Goal: Navigation & Orientation: Find specific page/section

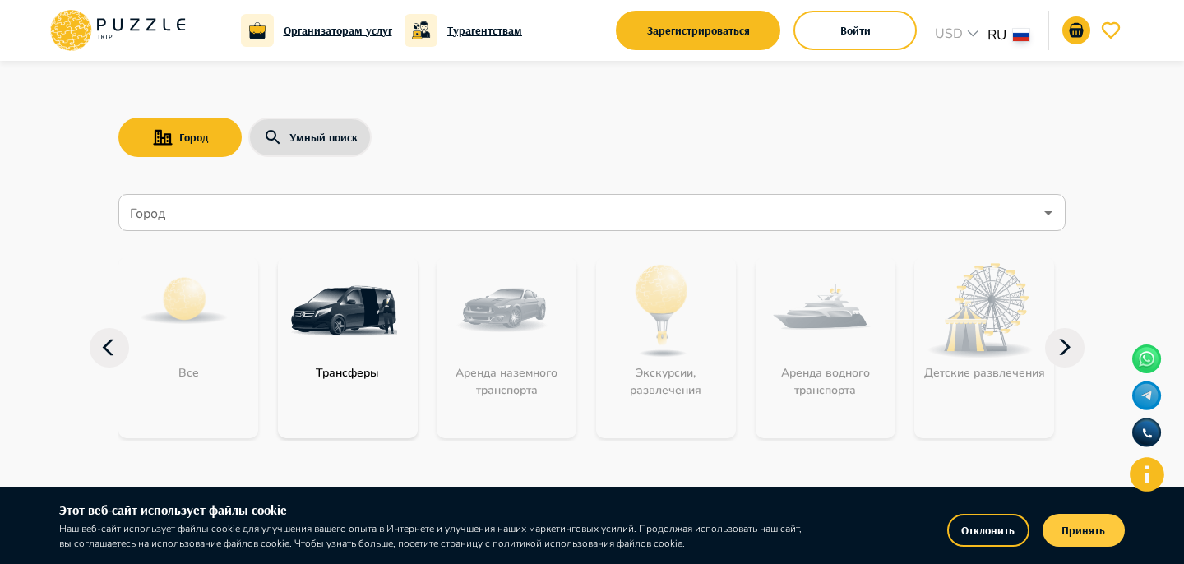
click at [1089, 542] on button "Принять" at bounding box center [1084, 530] width 82 height 33
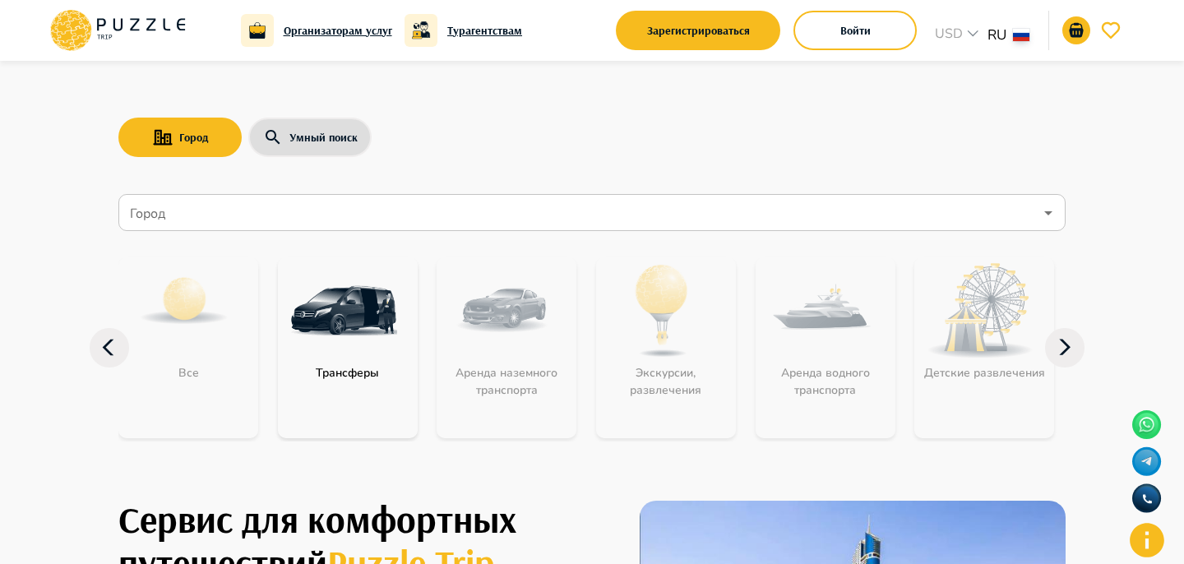
click at [1055, 346] on icon at bounding box center [1064, 347] width 39 height 39
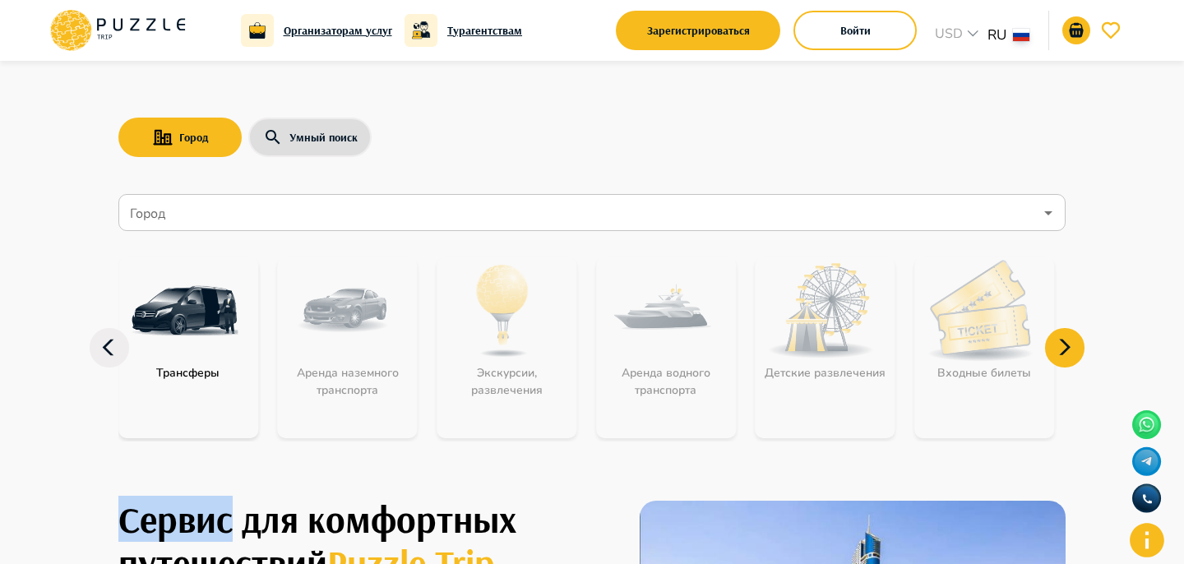
click at [1056, 346] on icon at bounding box center [1064, 347] width 39 height 39
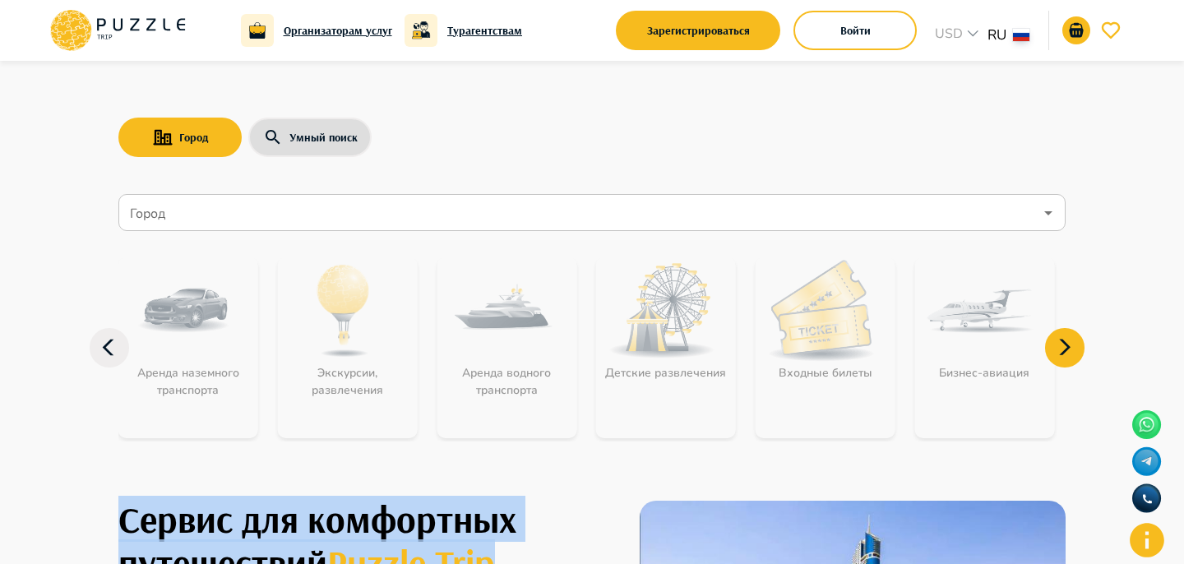
click at [1056, 346] on icon at bounding box center [1064, 347] width 39 height 39
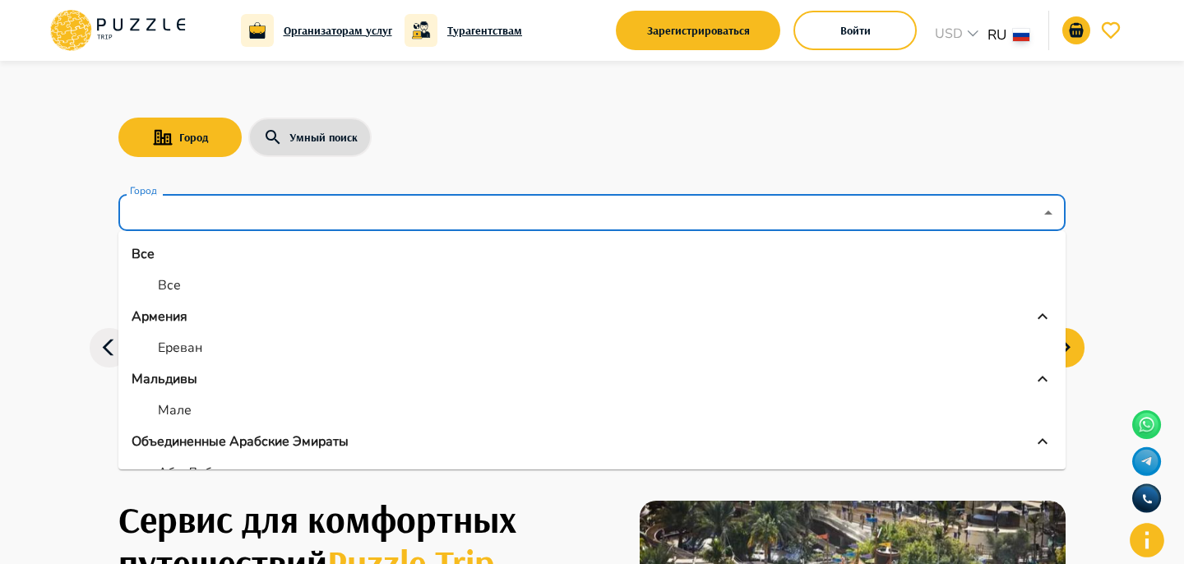
click at [321, 209] on input "Город" at bounding box center [580, 212] width 907 height 31
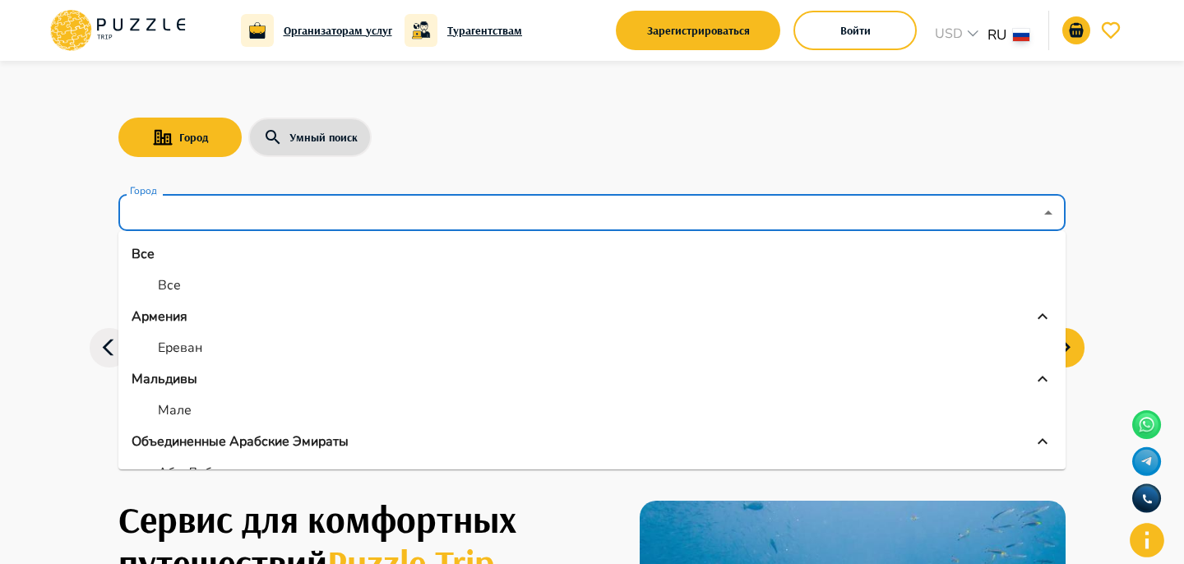
click at [291, 283] on li "Все" at bounding box center [591, 286] width 947 height 30
type input "***"
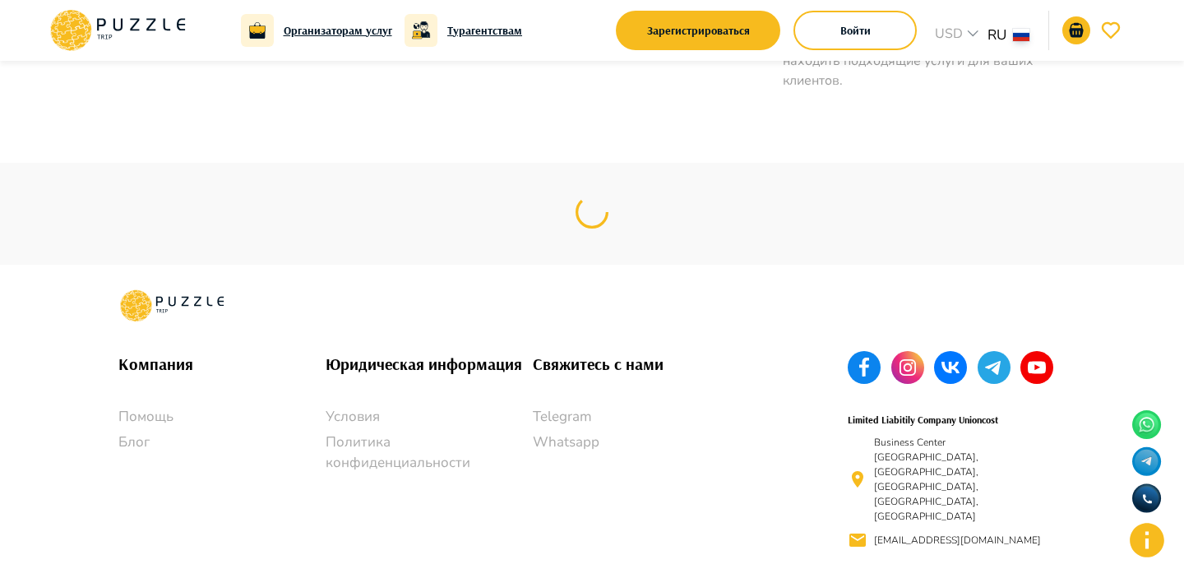
scroll to position [1763, 0]
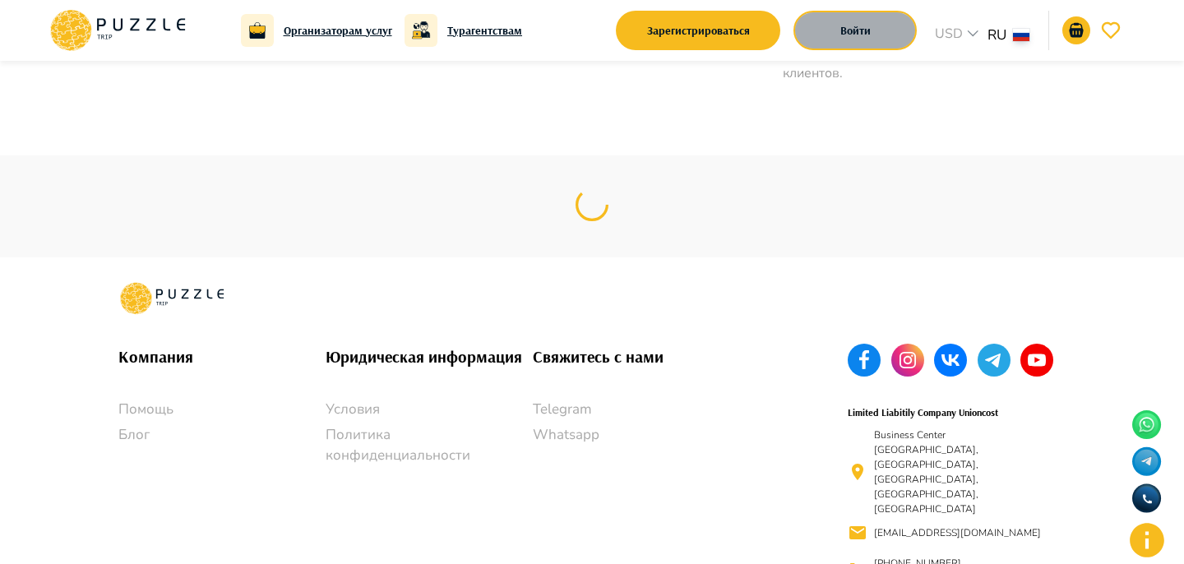
click at [845, 40] on button "Войти" at bounding box center [855, 30] width 123 height 39
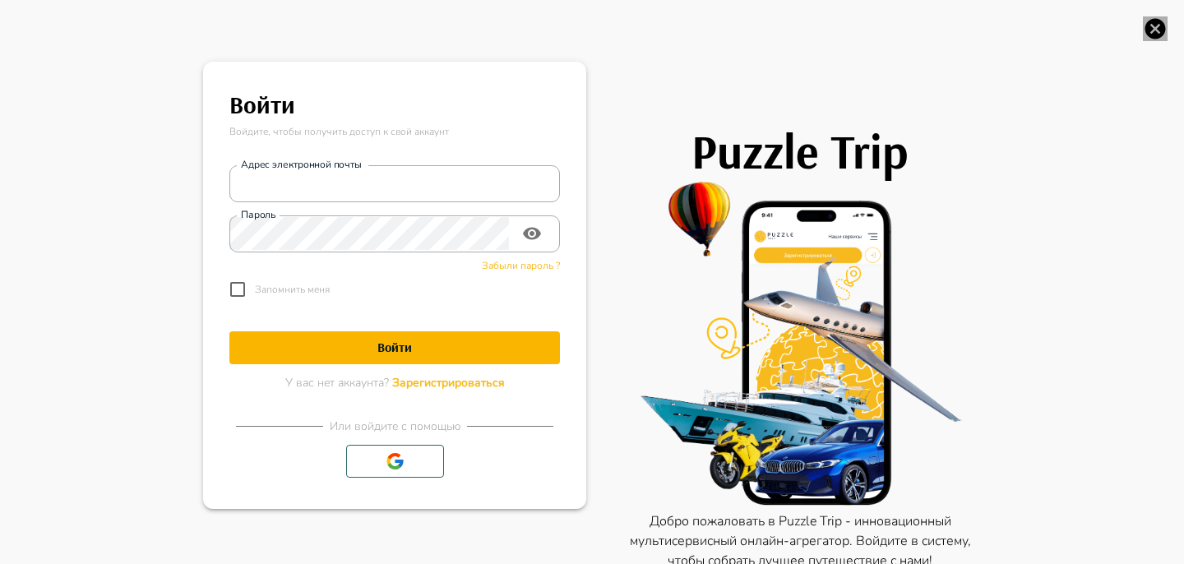
click at [1147, 35] on icon "button" at bounding box center [1156, 29] width 21 height 21
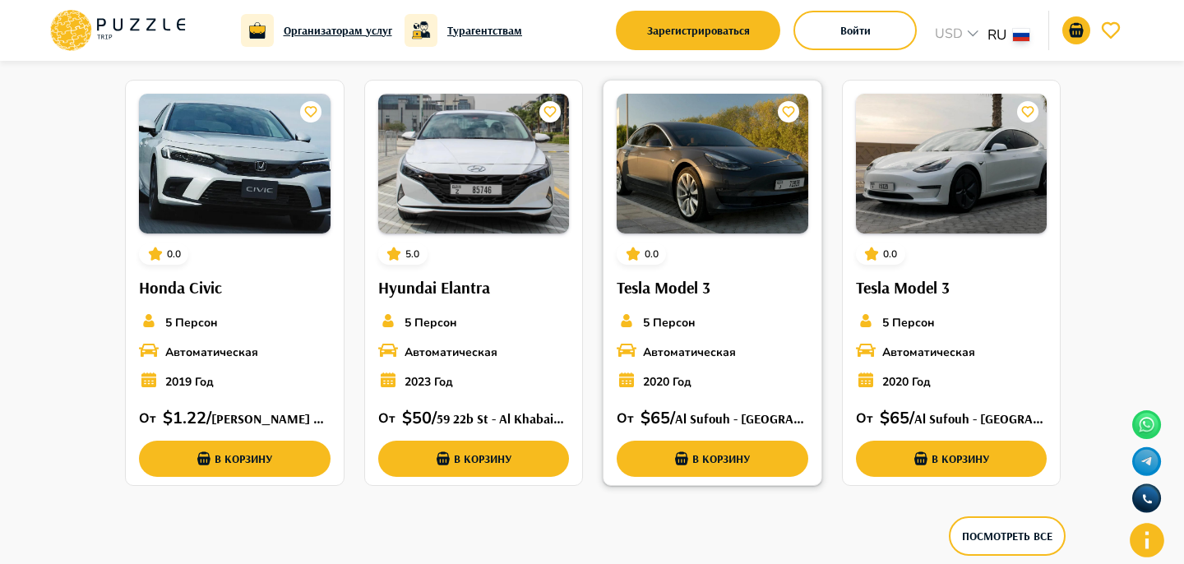
scroll to position [1883, 0]
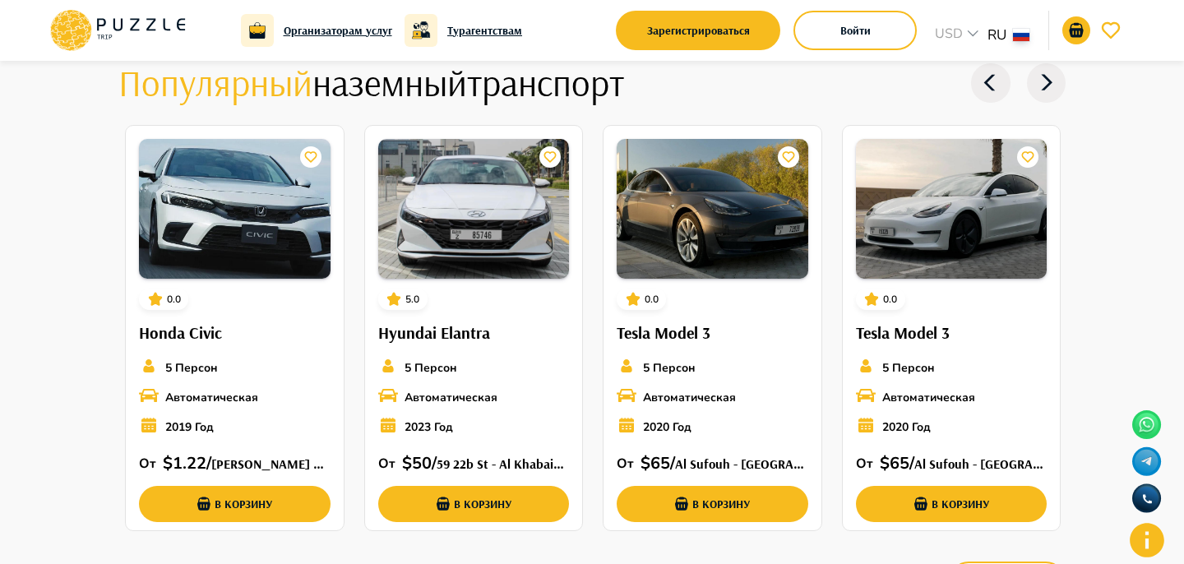
click at [1063, 72] on icon at bounding box center [1046, 82] width 39 height 39
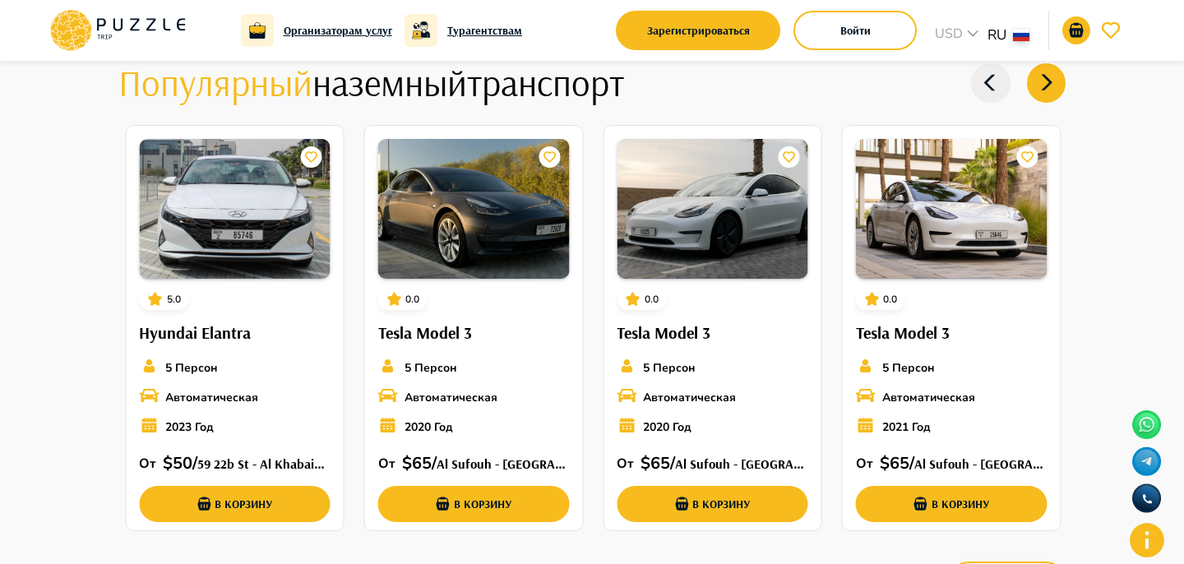
click at [1063, 72] on icon at bounding box center [1046, 82] width 39 height 39
